Goal: Information Seeking & Learning: Learn about a topic

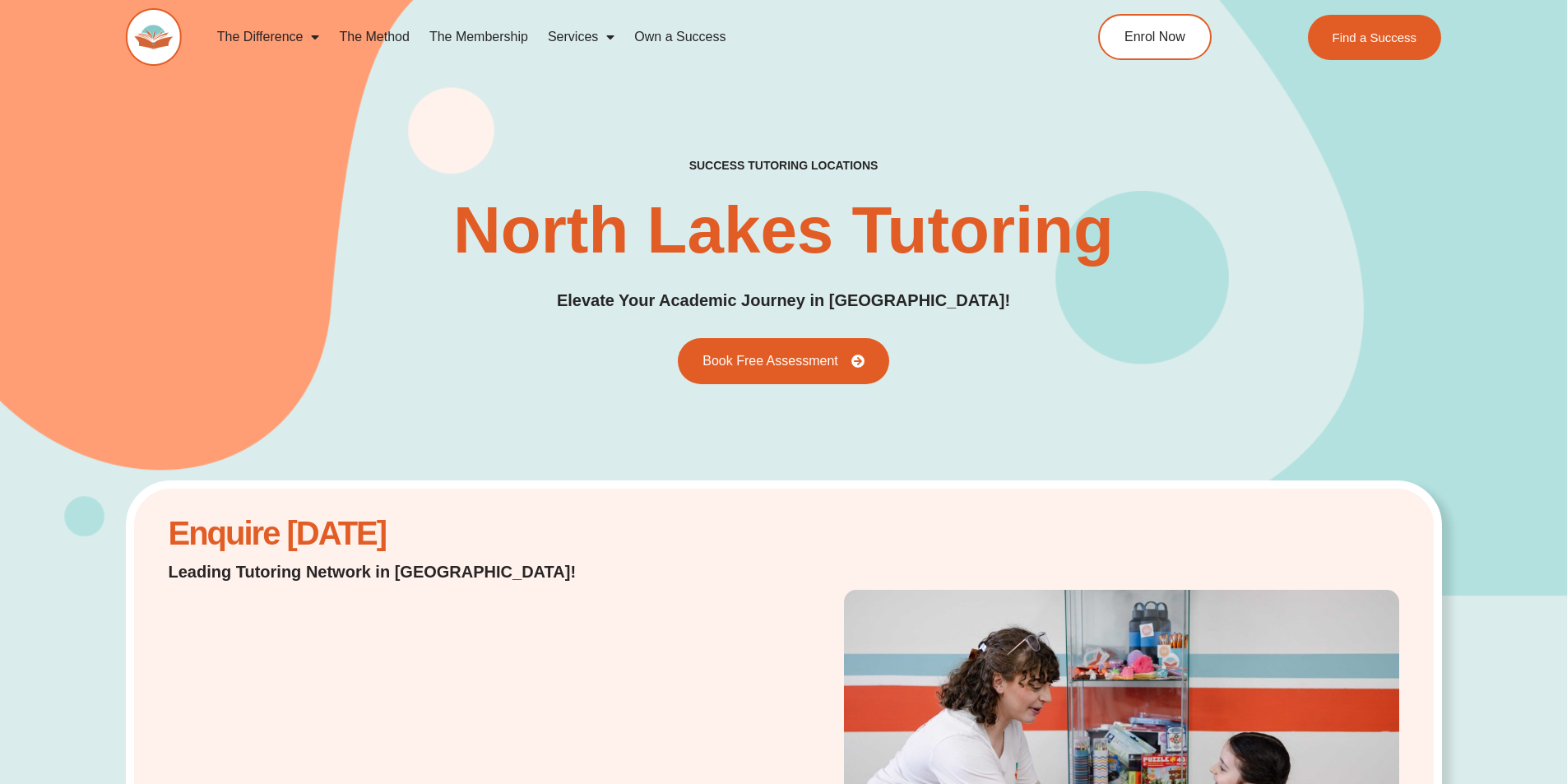
click at [366, 35] on link "The Method" at bounding box center [374, 37] width 90 height 38
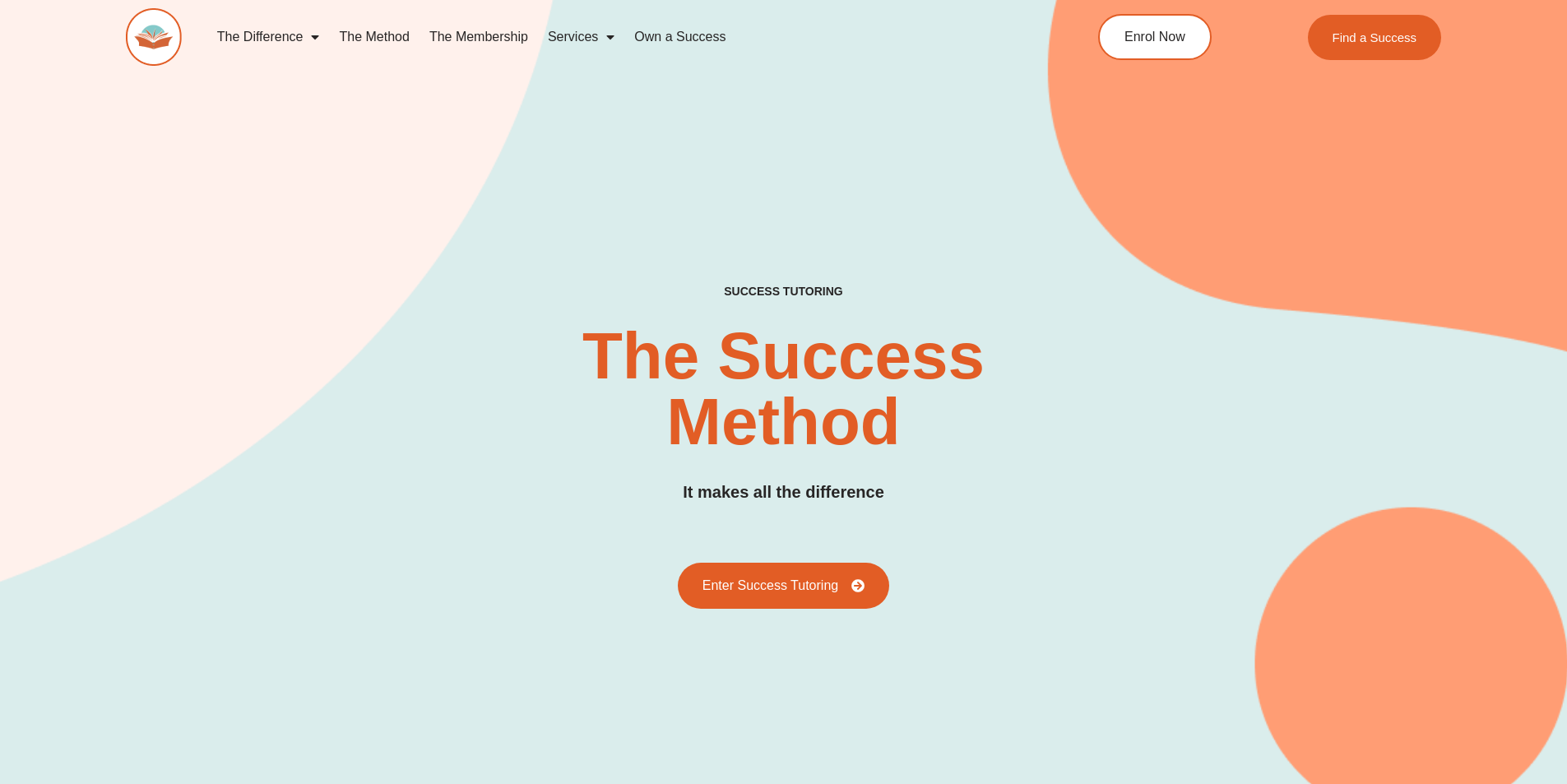
click at [233, 37] on link "The Difference" at bounding box center [268, 37] width 122 height 38
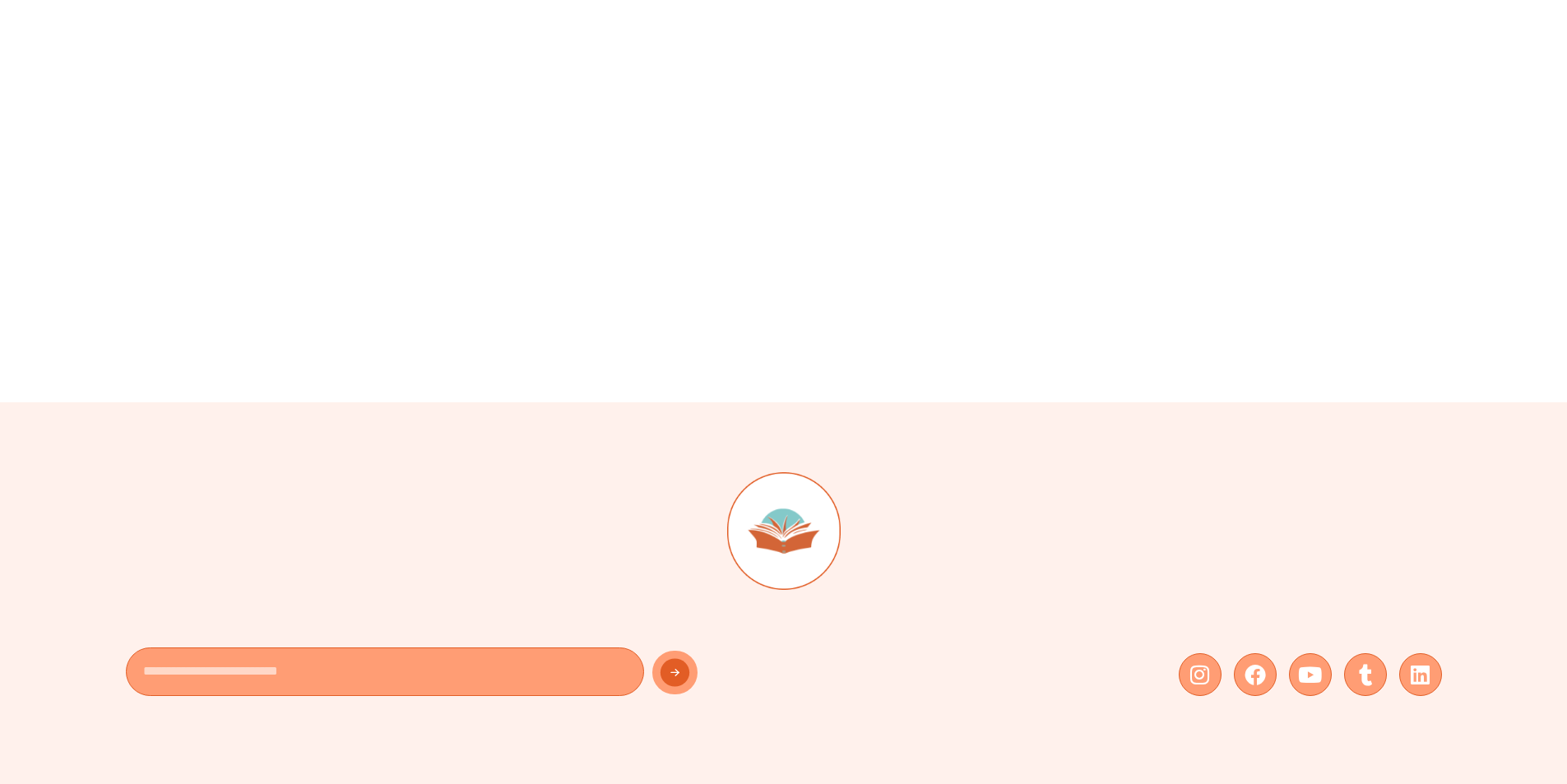
scroll to position [4604, 0]
